Goal: Task Accomplishment & Management: Manage account settings

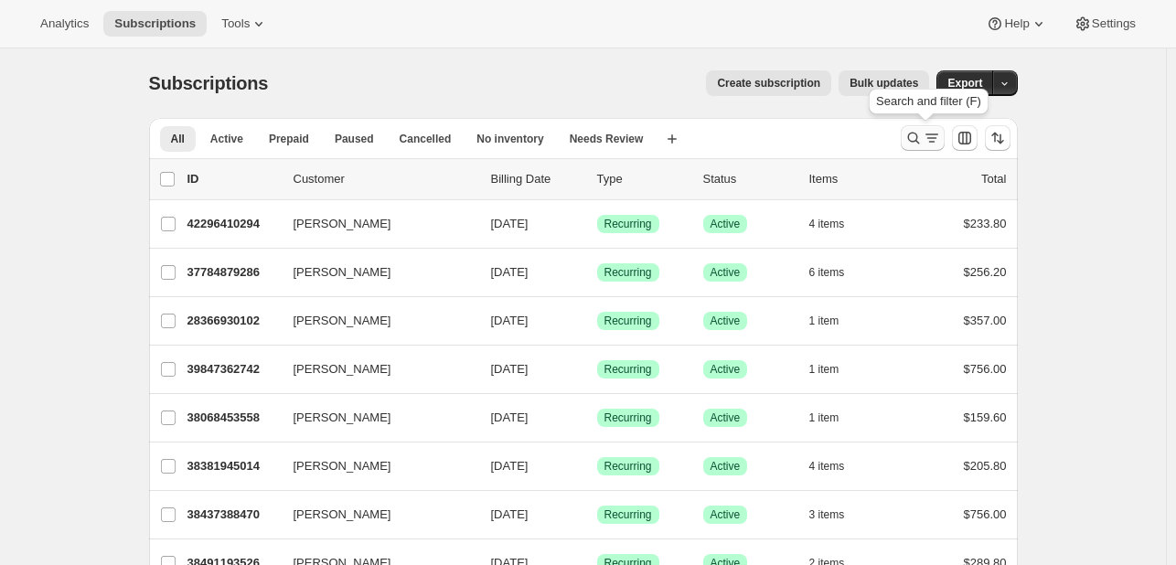
click at [923, 143] on icon "Search and filter results" at bounding box center [914, 138] width 18 height 18
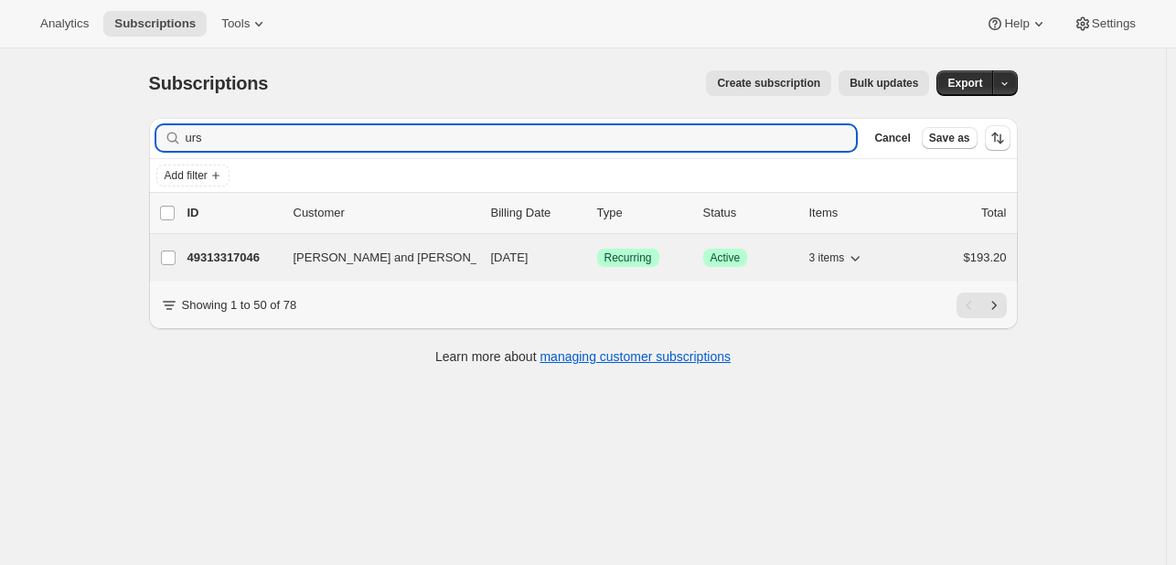
type input "urs"
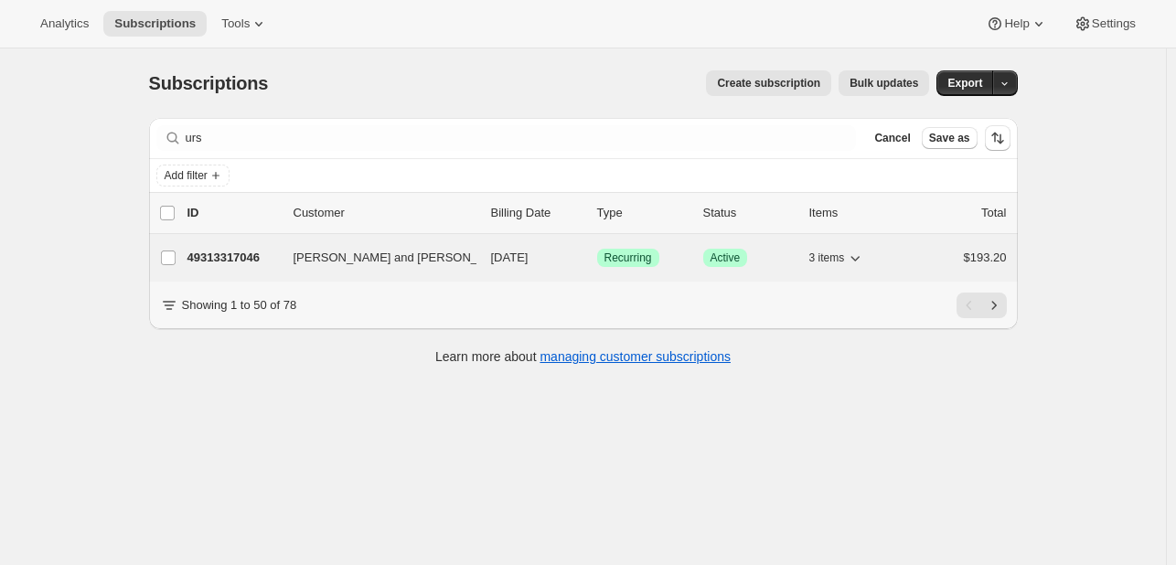
click at [261, 257] on p "49313317046" at bounding box center [232, 258] width 91 height 18
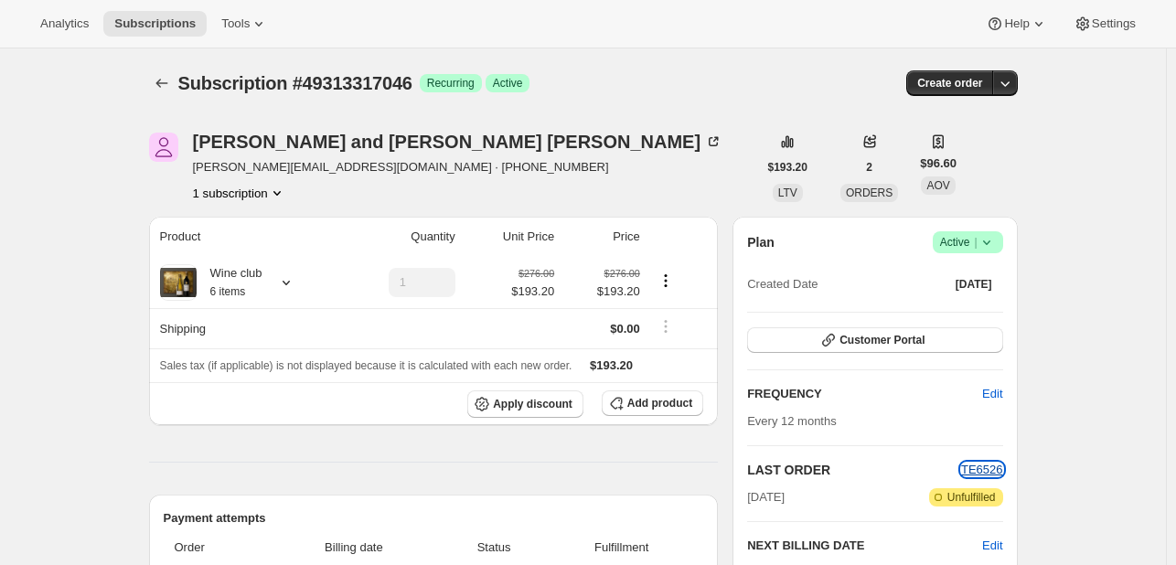
click at [992, 471] on span "TE6526" at bounding box center [982, 470] width 42 height 14
click at [958, 337] on button "Customer Portal" at bounding box center [874, 340] width 255 height 26
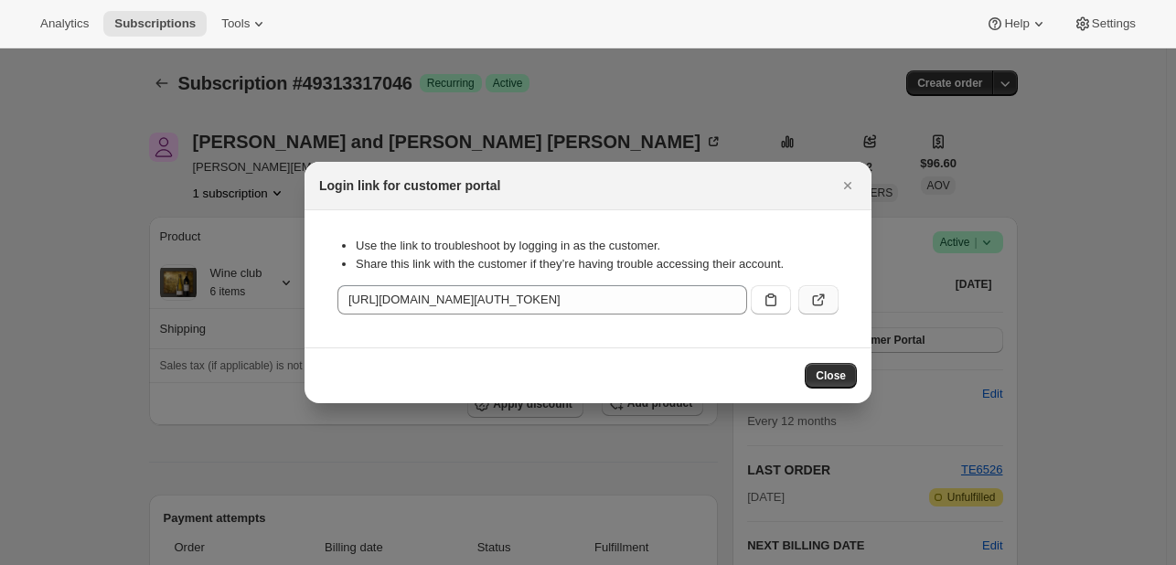
click at [828, 298] on button ":rfe:" at bounding box center [818, 299] width 40 height 29
click at [855, 186] on icon "Close" at bounding box center [848, 186] width 18 height 18
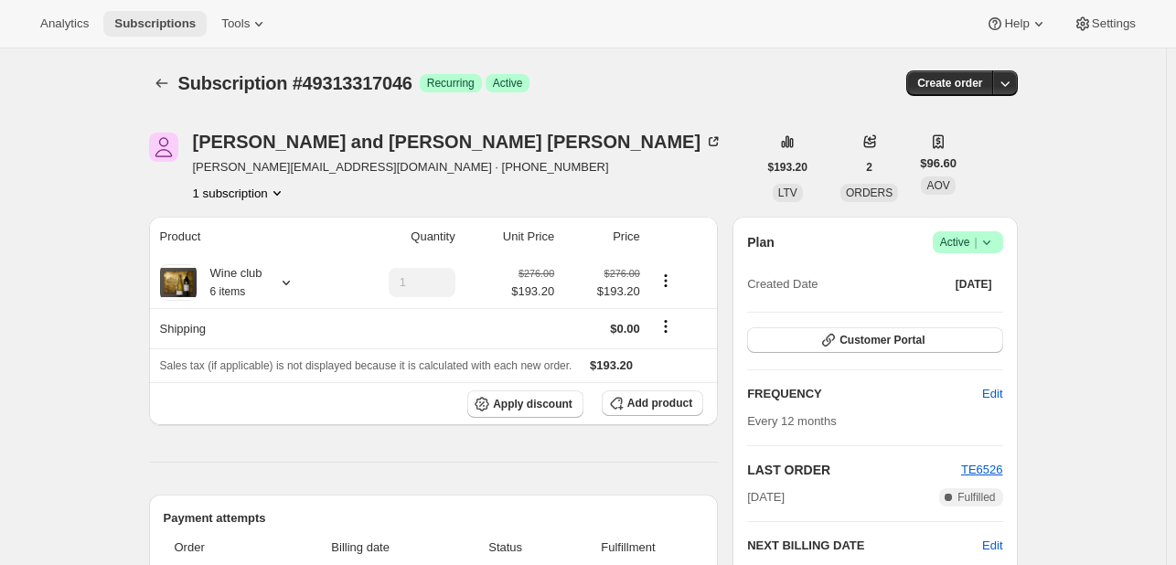
click at [165, 35] on button "Subscriptions" at bounding box center [154, 24] width 103 height 26
